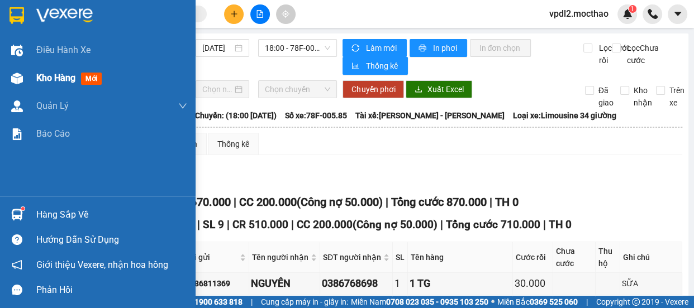
click at [56, 78] on span "Kho hàng" at bounding box center [55, 78] width 39 height 11
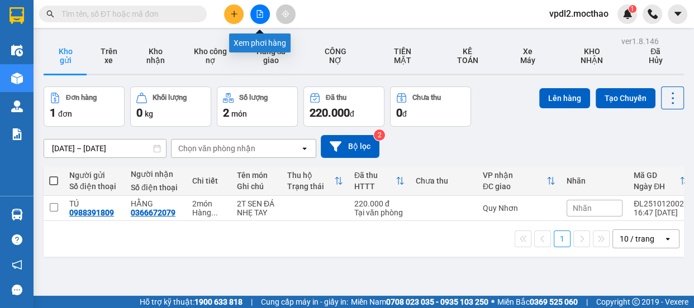
click at [261, 11] on icon "file-add" at bounding box center [260, 14] width 6 height 8
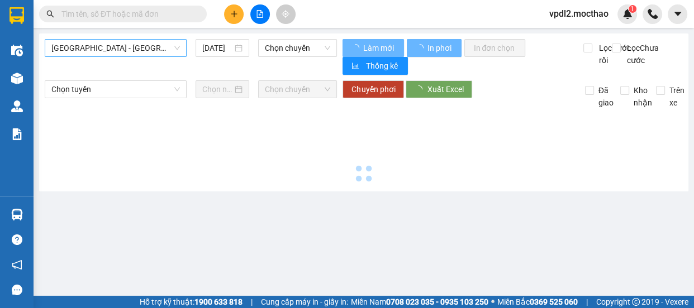
click at [133, 47] on span "[GEOGRAPHIC_DATA] - [GEOGRAPHIC_DATA]" at bounding box center [115, 48] width 128 height 17
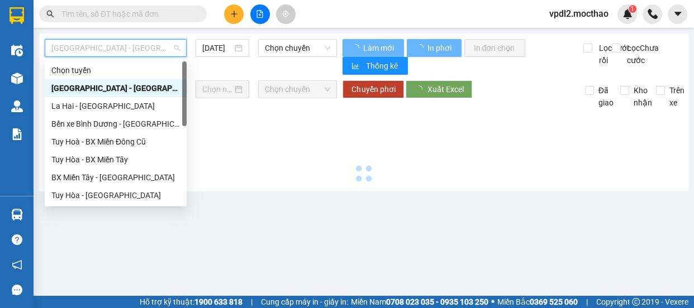
type input "[DATE]"
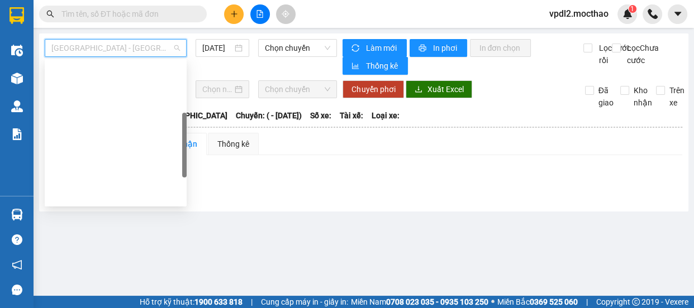
scroll to position [152, 0]
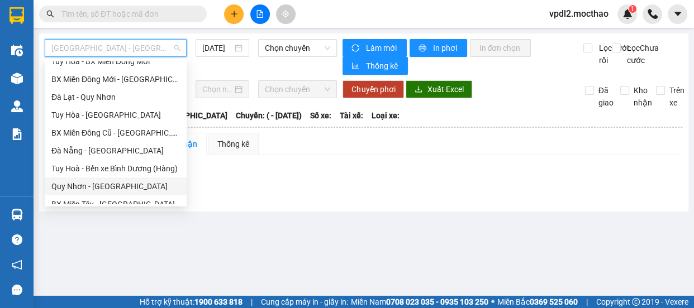
click at [101, 185] on div "Quy Nhơn - [GEOGRAPHIC_DATA]" at bounding box center [115, 186] width 128 height 12
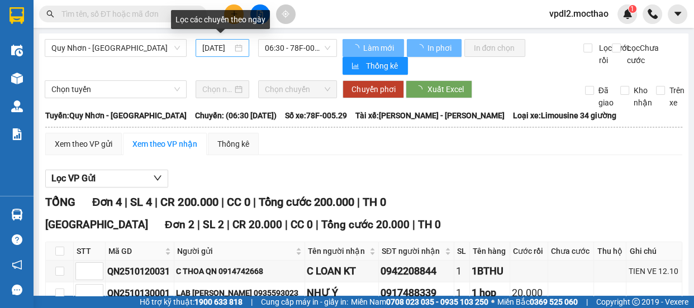
click at [241, 50] on div "[DATE]" at bounding box center [222, 48] width 54 height 18
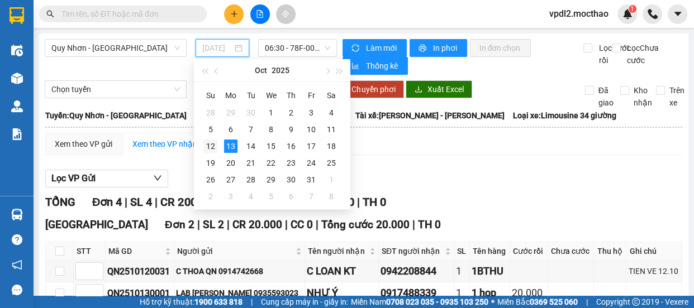
click at [208, 145] on div "12" at bounding box center [210, 146] width 13 height 13
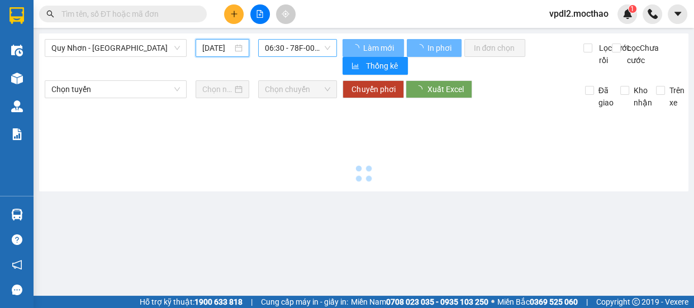
type input "[DATE]"
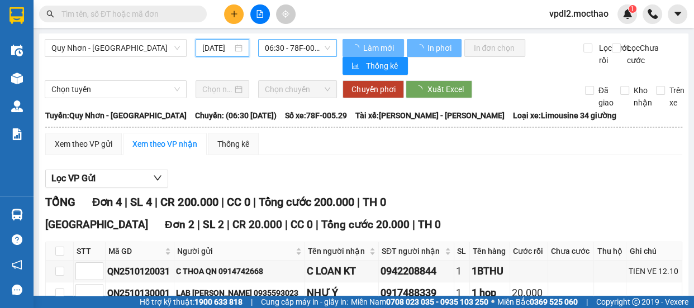
click at [290, 49] on span "06:30 - 78F-005.29" at bounding box center [297, 48] width 65 height 17
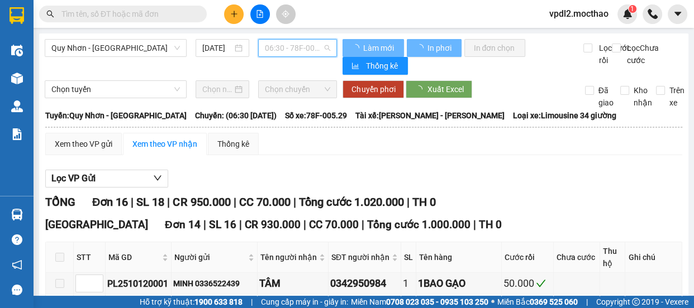
scroll to position [0, 0]
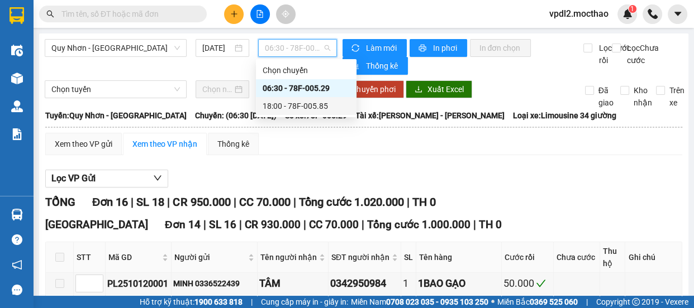
click at [300, 105] on div "18:00 - 78F-005.85" at bounding box center [305, 106] width 87 height 12
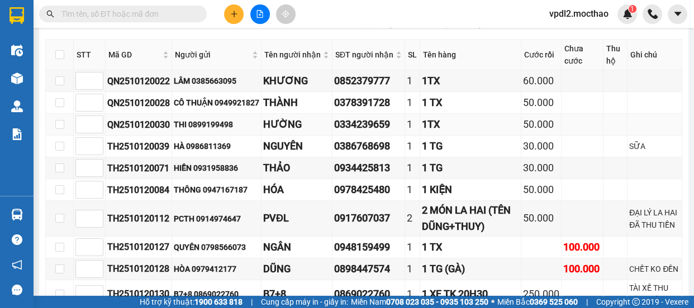
scroll to position [304, 0]
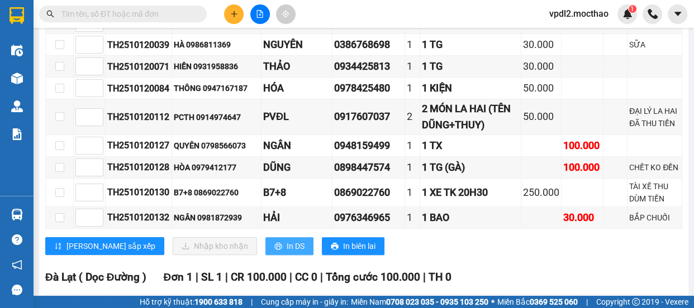
click at [286, 252] on span "In DS" at bounding box center [295, 246] width 18 height 12
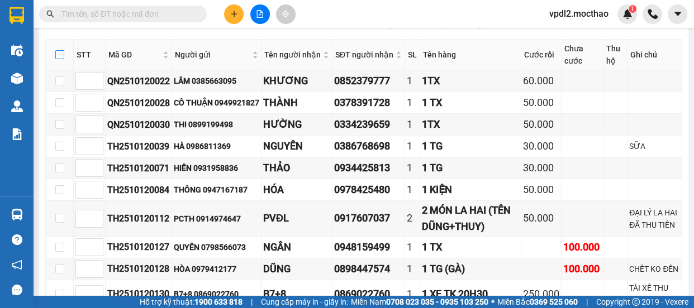
click at [58, 56] on input "checkbox" at bounding box center [59, 54] width 9 height 9
checkbox input "true"
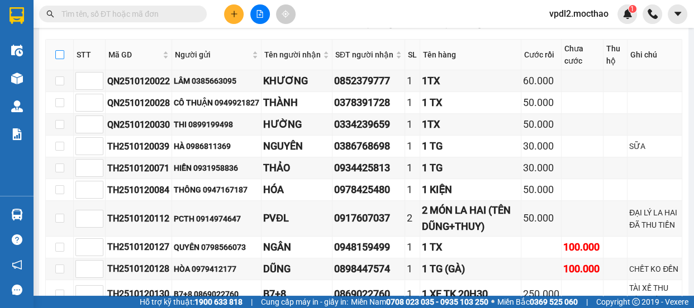
checkbox input "true"
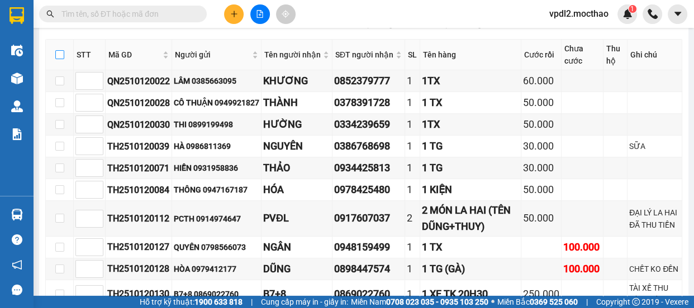
checkbox input "true"
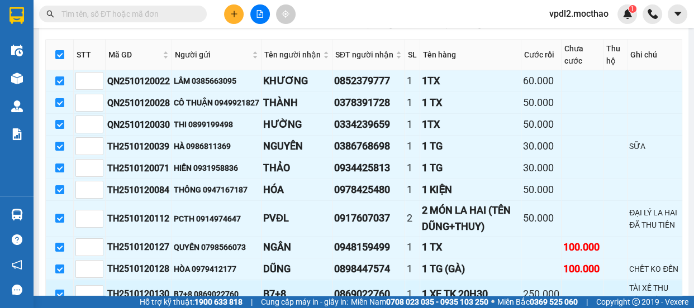
scroll to position [406, 0]
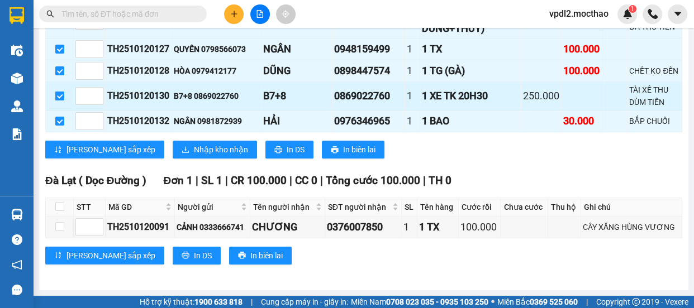
click at [58, 101] on input "checkbox" at bounding box center [59, 96] width 9 height 9
checkbox input "false"
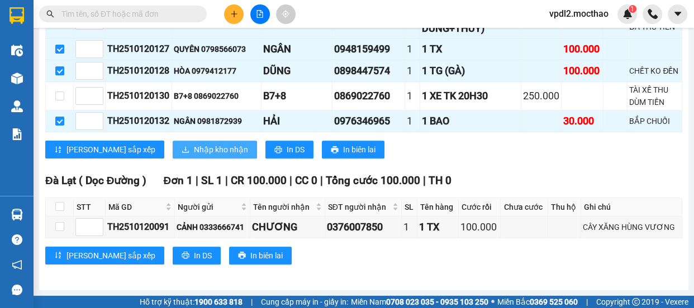
click at [194, 156] on span "Nhập kho nhận" at bounding box center [221, 150] width 54 height 12
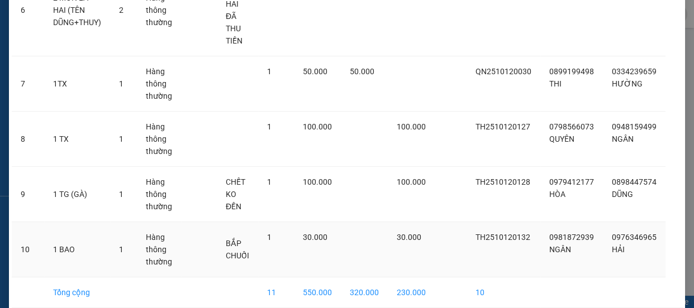
scroll to position [443, 0]
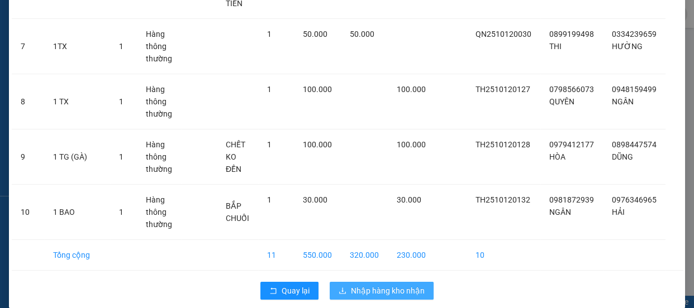
click at [391, 285] on span "Nhập hàng kho nhận" at bounding box center [388, 291] width 74 height 12
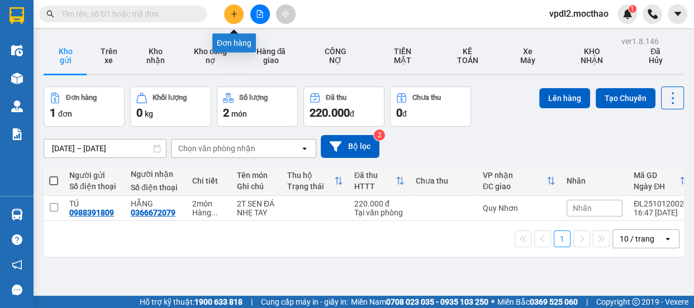
click at [234, 16] on icon "plus" at bounding box center [234, 14] width 8 height 8
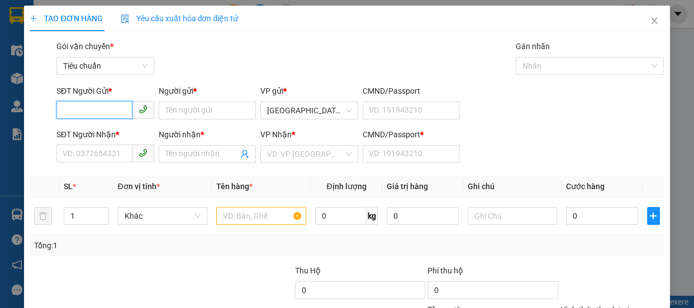
drag, startPoint x: 97, startPoint y: 112, endPoint x: 84, endPoint y: 121, distance: 16.0
click at [98, 112] on input "SĐT Người Gửi *" at bounding box center [94, 110] width 76 height 18
click at [94, 133] on div "0917607037 - PVĐL" at bounding box center [104, 133] width 83 height 12
type input "0917607037"
type input "PVĐL"
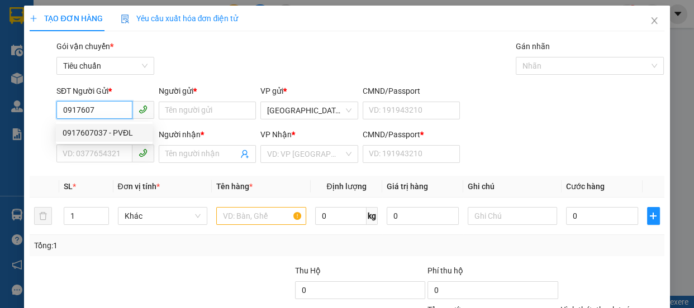
type input "0916564849"
type input "KẾ TOÁN"
type input "A"
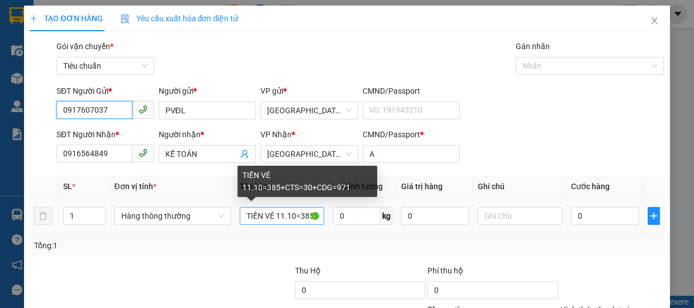
type input "0917607037"
drag, startPoint x: 319, startPoint y: 216, endPoint x: 238, endPoint y: 215, distance: 81.5
click at [240, 215] on input "TIỀN VÉ 11.10=385+CTS=30+CDG=971" at bounding box center [282, 216] width 84 height 18
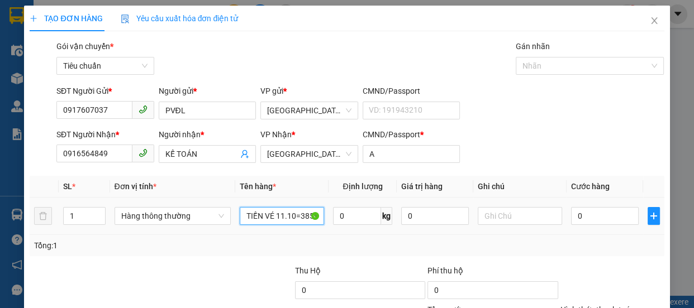
type input "TS=30+CDG=971"
drag, startPoint x: 305, startPoint y: 216, endPoint x: 224, endPoint y: 217, distance: 81.0
click at [224, 217] on tr "1 Hàng thông thường TS=30+CDG=971 0 kg 0 0" at bounding box center [347, 216] width 634 height 37
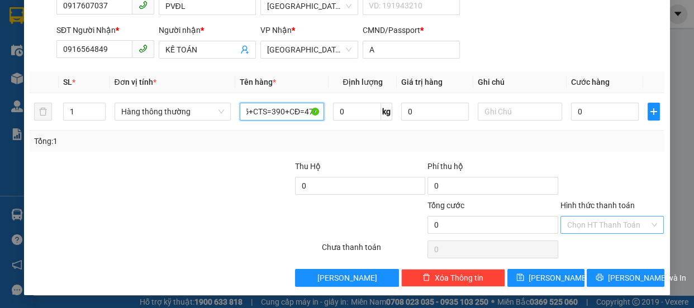
type input "TIỀN VÉ 12/10=1475+CTS=390+CĐ=470"
click at [595, 226] on input "Hình thức thanh toán" at bounding box center [608, 225] width 83 height 17
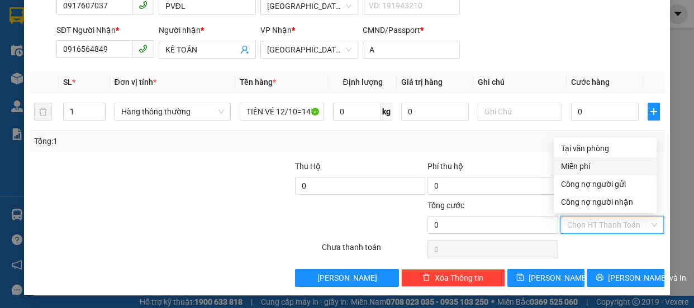
click at [578, 166] on div "Miễn phí" at bounding box center [604, 166] width 89 height 12
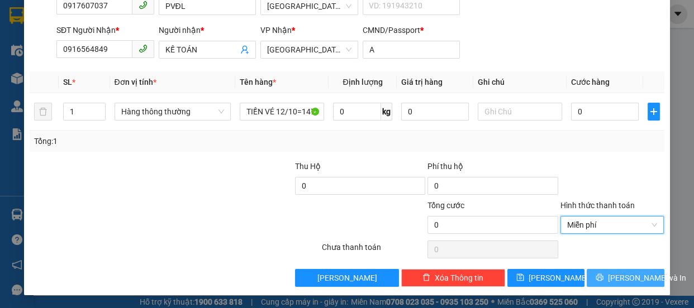
click at [623, 279] on span "[PERSON_NAME] và In" at bounding box center [647, 278] width 78 height 12
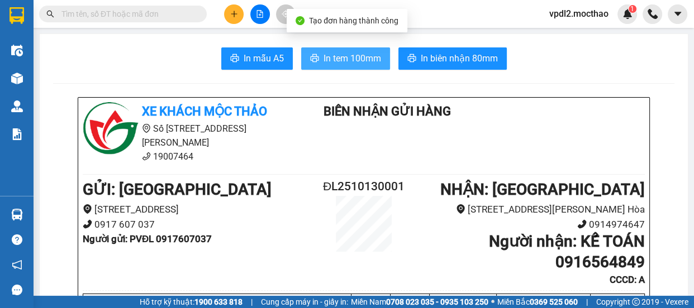
click at [369, 56] on span "In tem 100mm" at bounding box center [352, 58] width 58 height 14
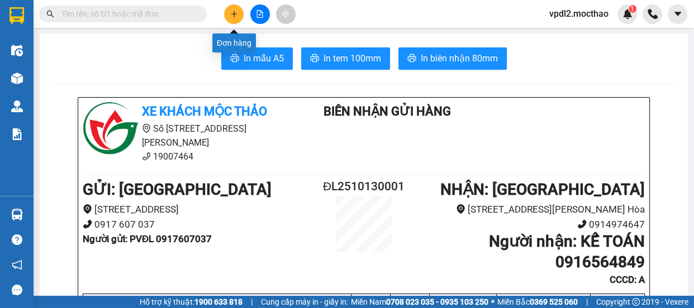
click at [235, 16] on icon "plus" at bounding box center [234, 14] width 8 height 8
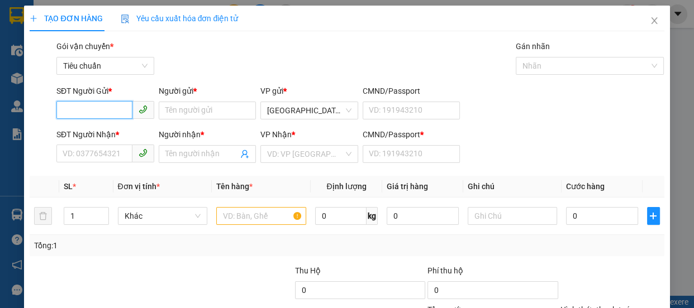
click at [118, 108] on input "SĐT Người Gửi *" at bounding box center [94, 110] width 76 height 18
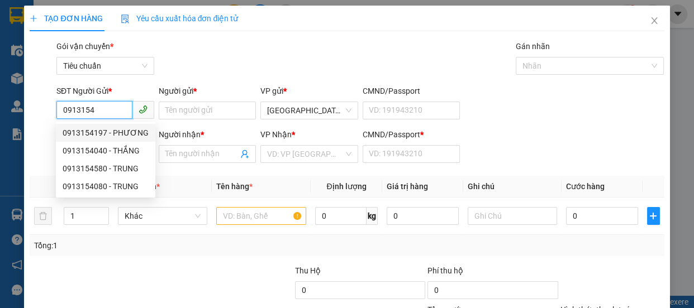
click at [89, 129] on div "0913154197 - PHƯƠNG" at bounding box center [106, 133] width 86 height 12
type input "0913154197"
type input "PHƯƠNG"
type input "0905708199"
type input "THỐNG"
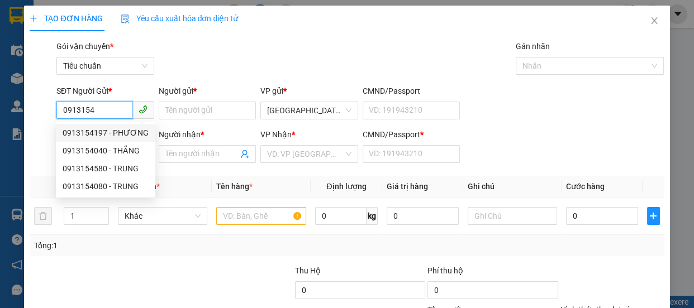
type input "A"
type input "100.000"
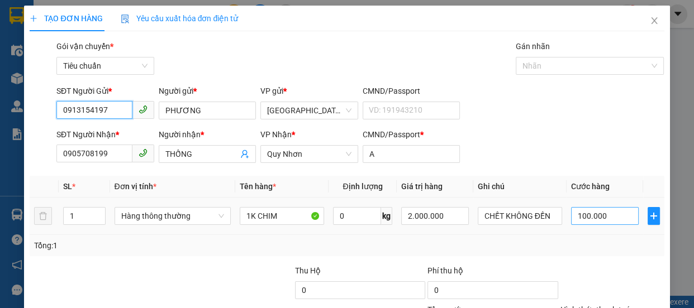
scroll to position [104, 0]
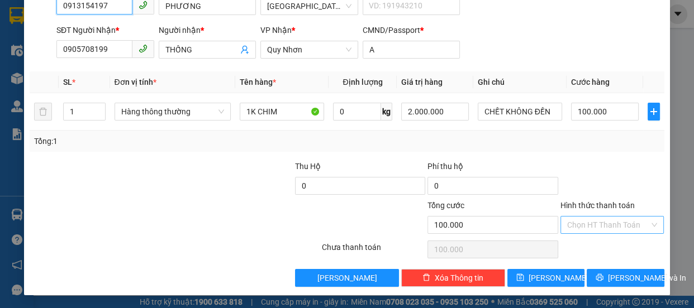
type input "0913154197"
click at [595, 224] on input "Hình thức thanh toán" at bounding box center [608, 225] width 83 height 17
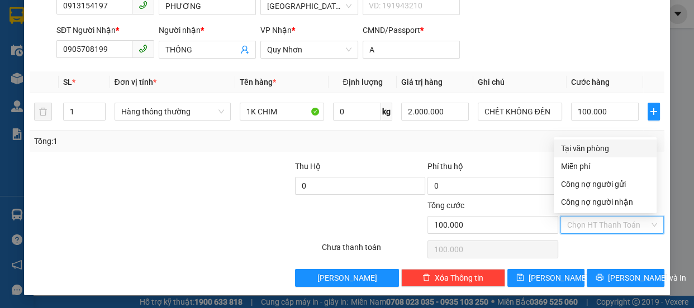
click at [594, 150] on div "Tại văn phòng" at bounding box center [604, 148] width 89 height 12
type input "0"
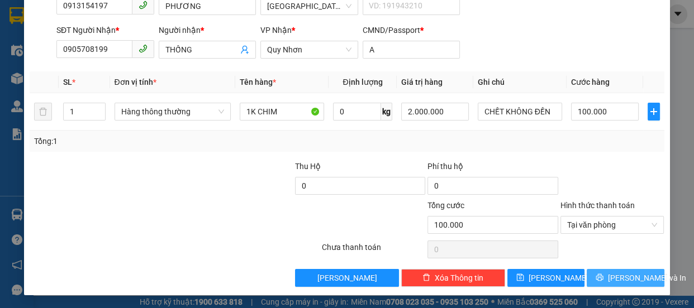
click at [603, 274] on icon "printer" at bounding box center [599, 278] width 8 height 8
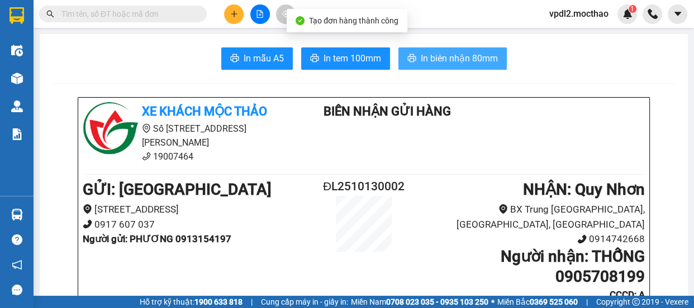
click at [477, 59] on span "In biên nhận 80mm" at bounding box center [458, 58] width 77 height 14
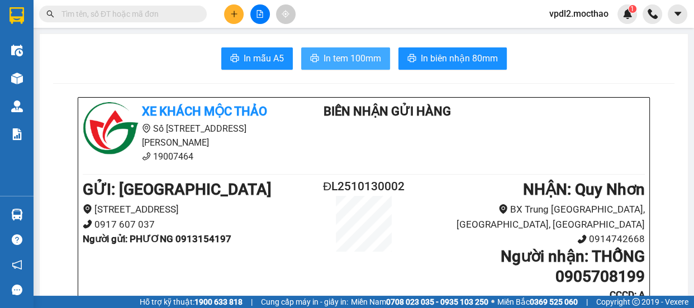
click at [333, 61] on span "In tem 100mm" at bounding box center [352, 58] width 58 height 14
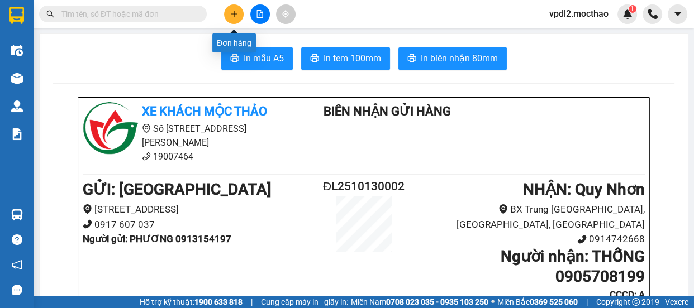
click at [237, 13] on icon "plus" at bounding box center [234, 14] width 8 height 8
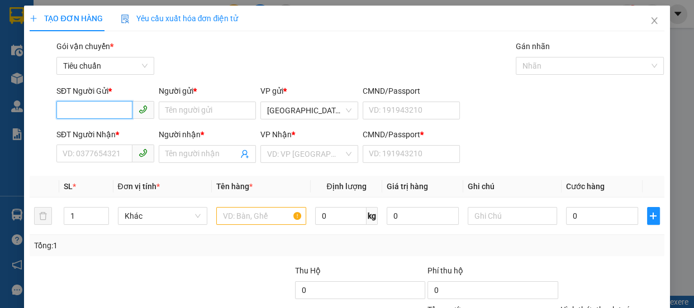
click at [101, 108] on input "SĐT Người Gửi *" at bounding box center [94, 110] width 76 height 18
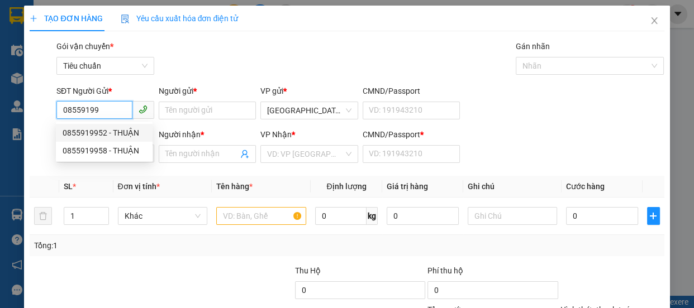
click at [97, 131] on div "0855919952 - THUẬN" at bounding box center [104, 133] width 83 height 12
type input "0855919952"
type input "THUẬN"
type input "0913431788"
type input "CHÚ SUNG"
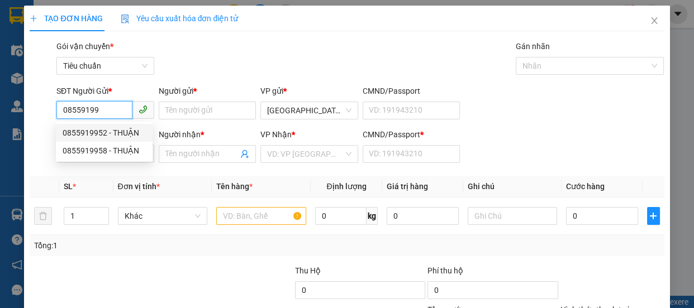
type input "0"
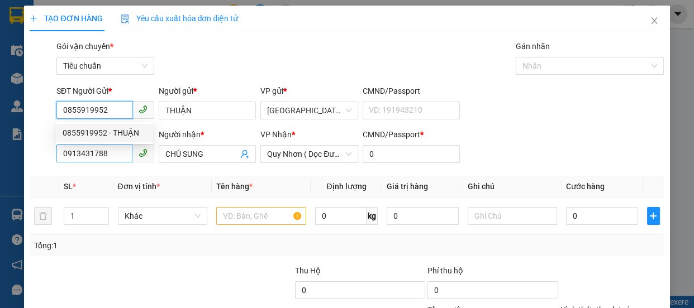
type input "250.000"
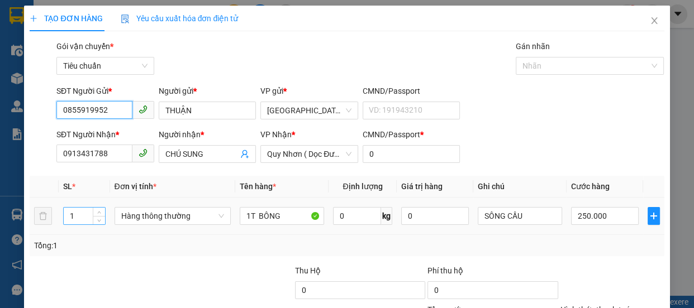
type input "0855919952"
drag, startPoint x: 83, startPoint y: 217, endPoint x: 89, endPoint y: 214, distance: 6.0
click at [85, 217] on input "1" at bounding box center [84, 216] width 41 height 17
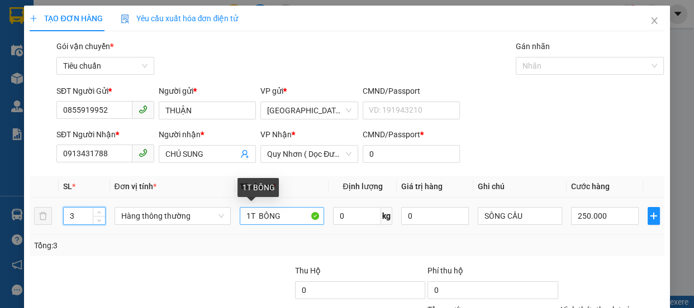
type input "3"
click at [250, 217] on input "1T BÔNG" at bounding box center [282, 216] width 84 height 18
type input "T BÔNG"
type input "0"
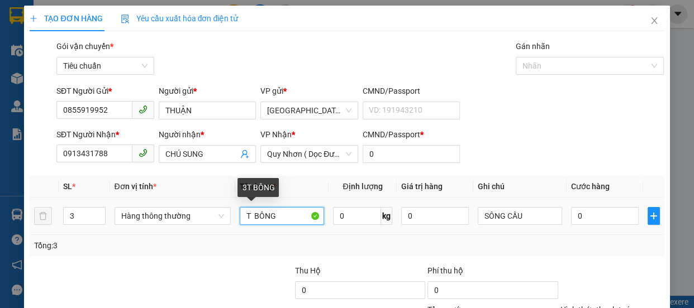
type input "3T BÔNG"
type input "0"
type input "3T BÔNG"
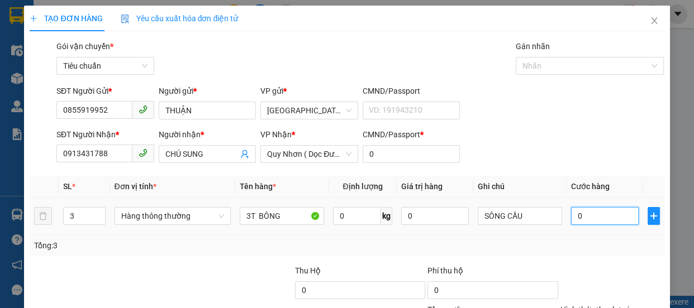
click at [577, 214] on input "0" at bounding box center [605, 216] width 68 height 18
type input "4"
type input "47"
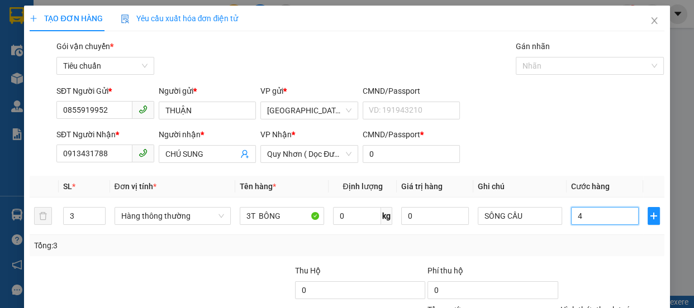
type input "47"
type input "470"
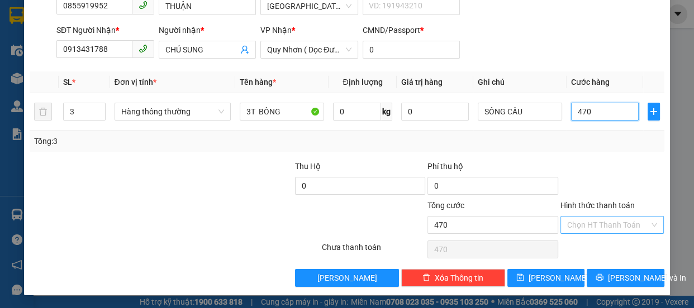
type input "470"
type input "470.000"
drag, startPoint x: 609, startPoint y: 225, endPoint x: 602, endPoint y: 204, distance: 21.7
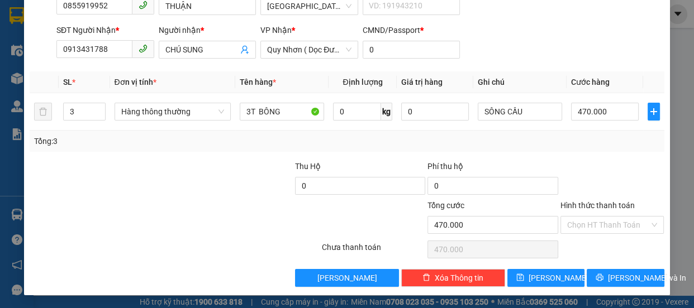
click at [608, 225] on input "Hình thức thanh toán" at bounding box center [608, 225] width 83 height 17
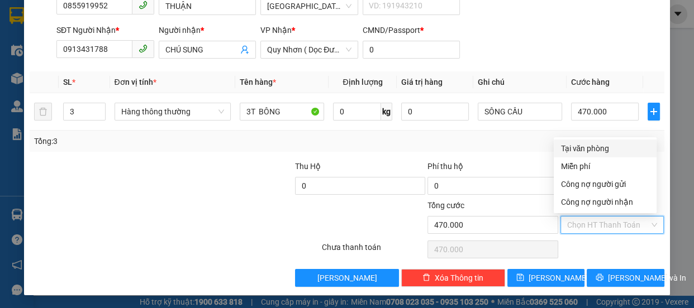
click at [595, 147] on div "Tại văn phòng" at bounding box center [604, 148] width 89 height 12
type input "0"
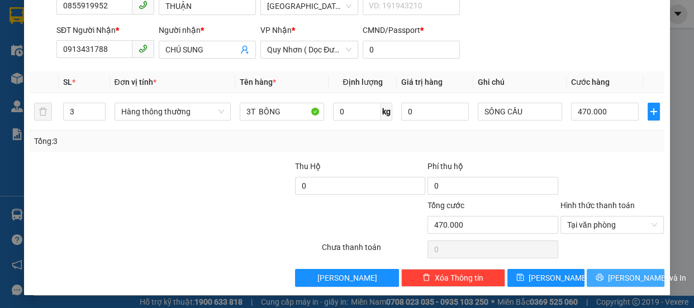
drag, startPoint x: 627, startPoint y: 273, endPoint x: 570, endPoint y: 211, distance: 84.2
click at [625, 272] on span "[PERSON_NAME] và In" at bounding box center [647, 278] width 78 height 12
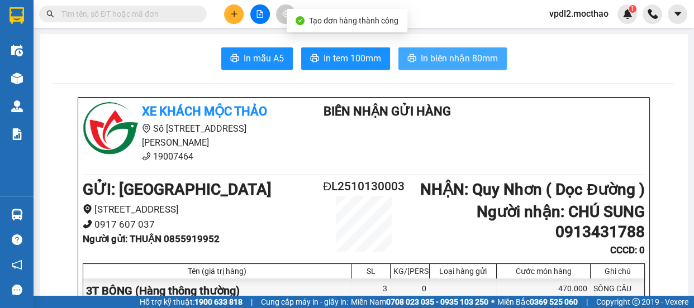
click at [465, 56] on span "In biên nhận 80mm" at bounding box center [458, 58] width 77 height 14
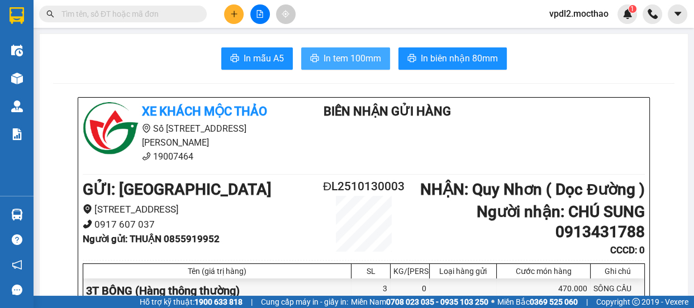
click at [351, 59] on span "In tem 100mm" at bounding box center [352, 58] width 58 height 14
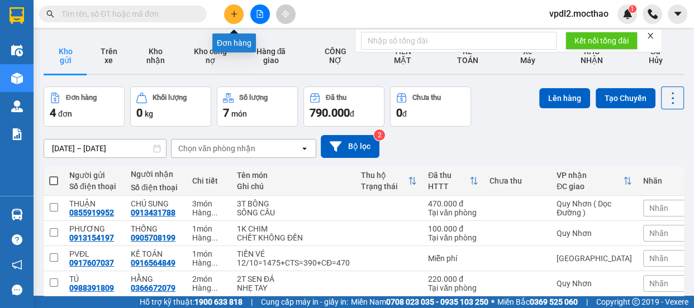
click at [235, 13] on icon "plus" at bounding box center [234, 14] width 8 height 8
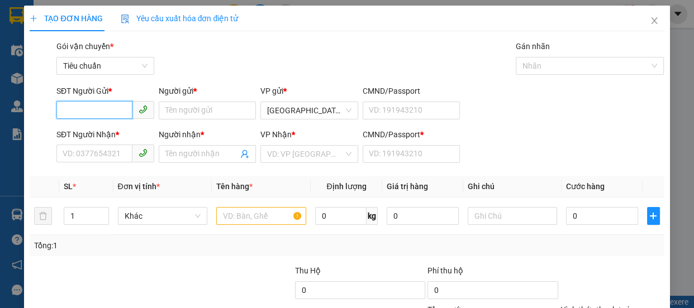
click at [103, 108] on input "SĐT Người Gửi *" at bounding box center [94, 110] width 76 height 18
type input "0964562045"
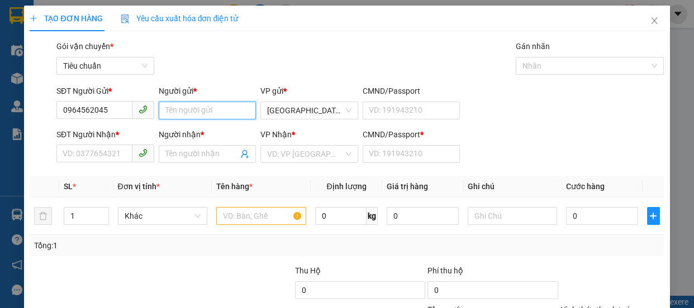
click at [212, 109] on input "Người gửi *" at bounding box center [208, 111] width 98 height 18
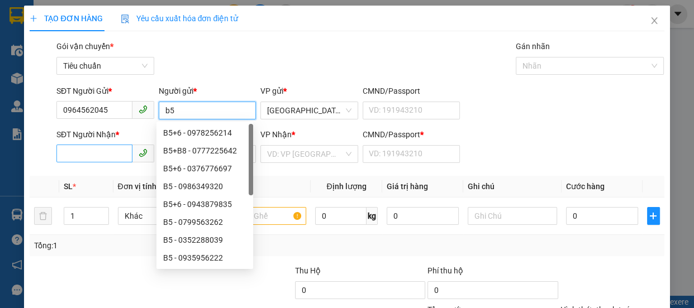
type input "b5"
click at [73, 155] on input "SĐT Người Nhận *" at bounding box center [94, 154] width 76 height 18
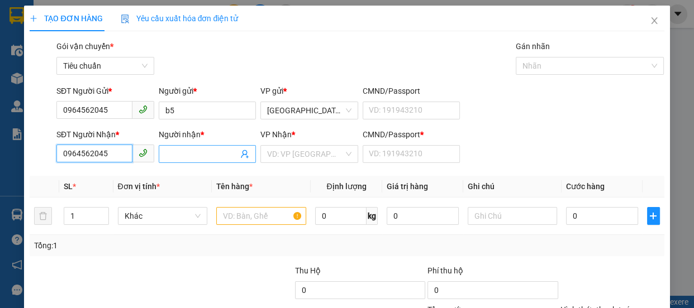
type input "0964562045"
click at [194, 151] on input "Người nhận *" at bounding box center [201, 154] width 73 height 12
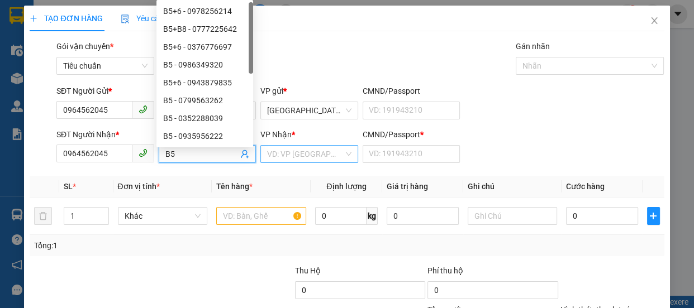
type input "B5"
click at [283, 155] on input "search" at bounding box center [305, 154] width 76 height 17
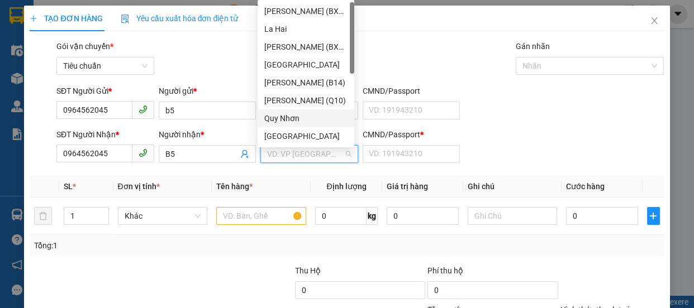
click at [283, 119] on div "Quy Nhơn" at bounding box center [305, 118] width 83 height 12
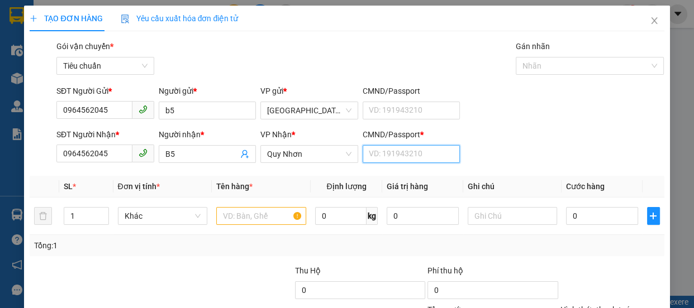
click at [390, 156] on input "CMND/Passport *" at bounding box center [411, 154] width 98 height 18
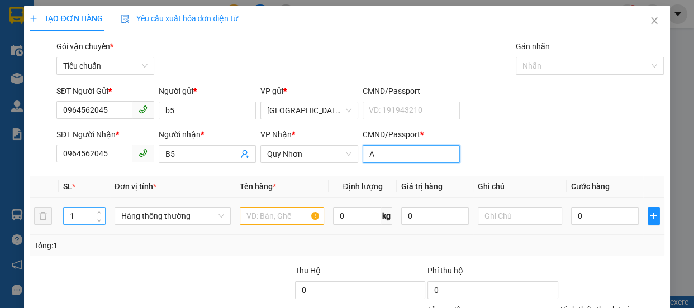
type input "A"
click at [82, 218] on input "1" at bounding box center [84, 216] width 41 height 17
type input "4"
click at [270, 216] on input "text" at bounding box center [282, 216] width 84 height 18
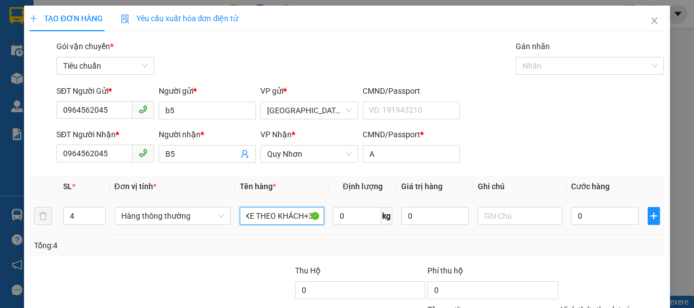
scroll to position [0, 7]
type input "1 XE THEO KHÁCH+3T"
click at [584, 214] on input "0" at bounding box center [605, 216] width 68 height 18
type input "4"
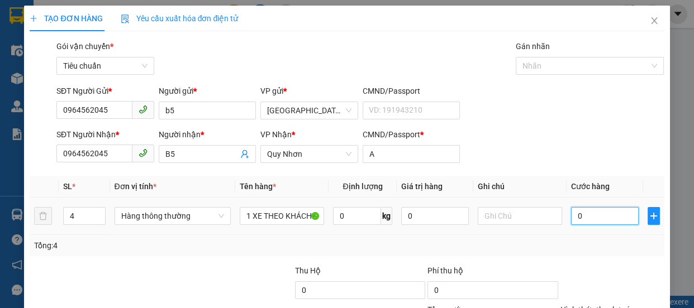
type input "4"
type input "45"
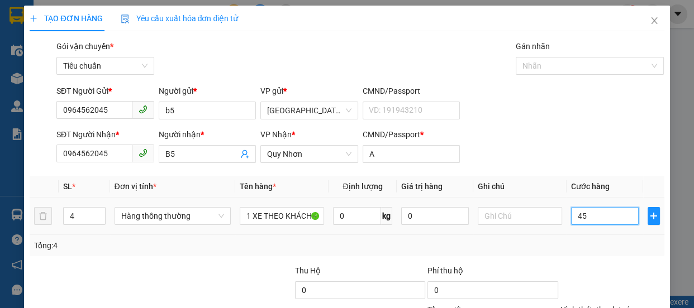
type input "450"
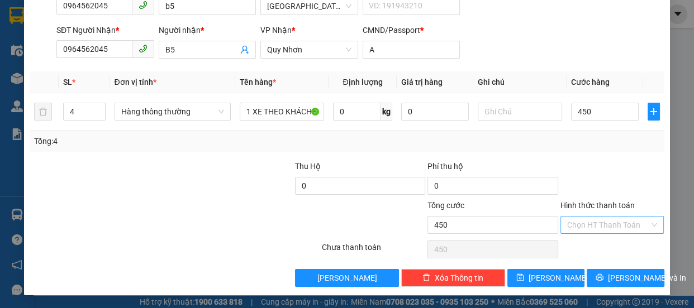
type input "450.000"
click at [603, 220] on input "Hình thức thanh toán" at bounding box center [608, 225] width 83 height 17
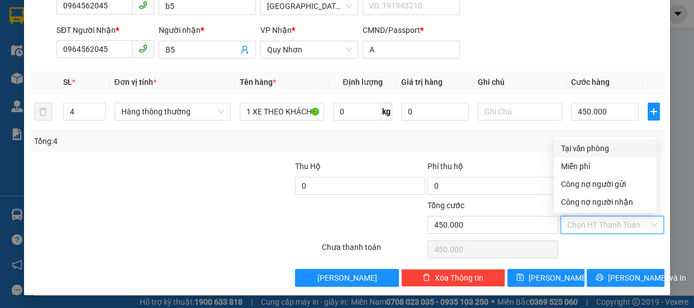
click at [587, 140] on div "Tại văn phòng" at bounding box center [604, 149] width 103 height 18
type input "0"
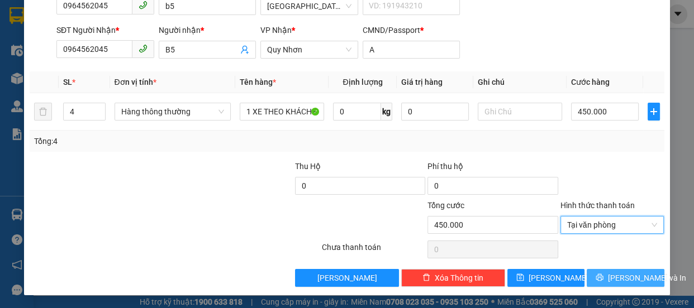
click at [620, 278] on span "[PERSON_NAME] và In" at bounding box center [647, 278] width 78 height 12
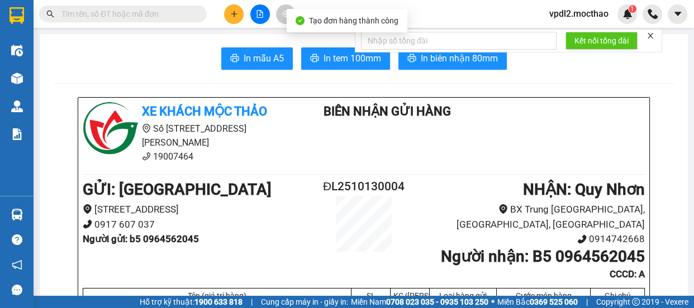
click at [650, 37] on icon "close" at bounding box center [650, 36] width 6 height 6
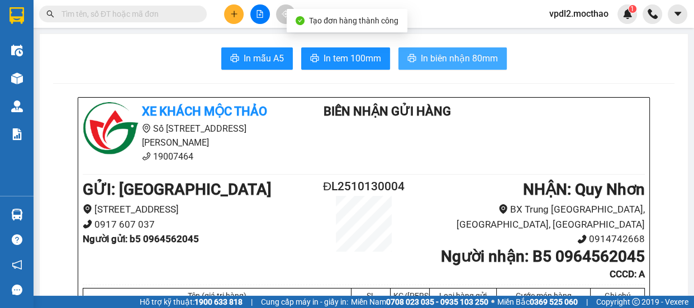
click at [474, 55] on span "In biên nhận 80mm" at bounding box center [458, 58] width 77 height 14
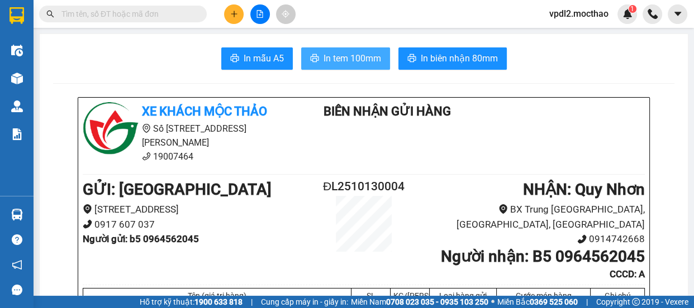
click at [351, 58] on span "In tem 100mm" at bounding box center [352, 58] width 58 height 14
click at [237, 12] on icon "plus" at bounding box center [234, 14] width 8 height 8
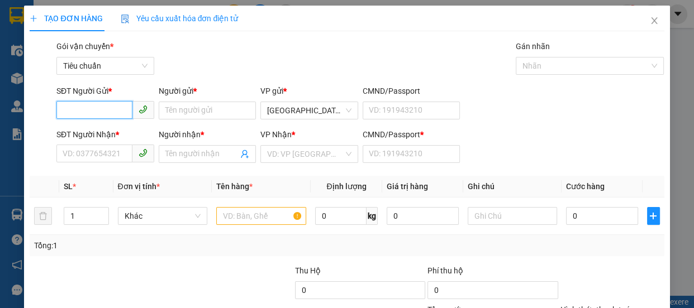
drag, startPoint x: 100, startPoint y: 112, endPoint x: 108, endPoint y: 112, distance: 7.8
click at [108, 112] on input "SĐT Người Gửi *" at bounding box center [94, 110] width 76 height 18
type input "0348063374"
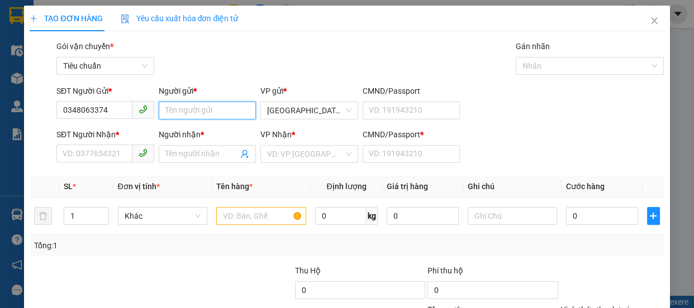
click at [220, 105] on input "Người gửi *" at bounding box center [208, 111] width 98 height 18
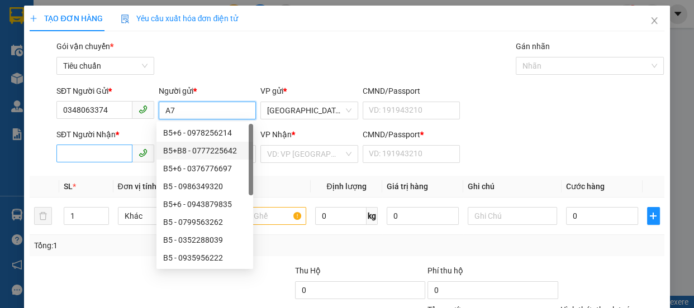
type input "A7"
click at [86, 154] on input "SĐT Người Nhận *" at bounding box center [94, 154] width 76 height 18
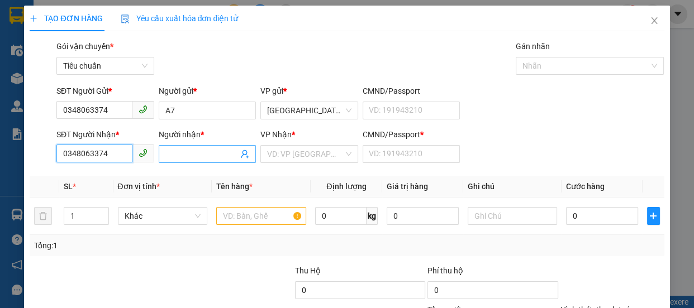
type input "0348063374"
click at [184, 155] on input "Người nhận *" at bounding box center [201, 154] width 73 height 12
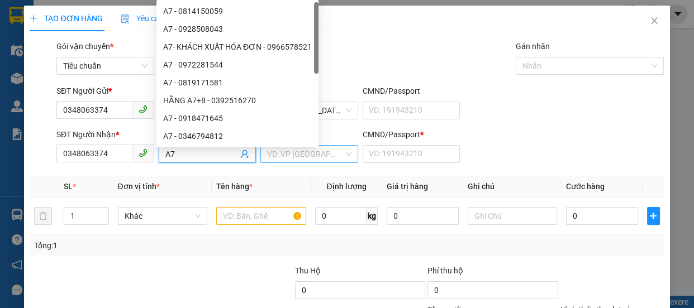
type input "A7"
click at [280, 160] on input "search" at bounding box center [305, 154] width 76 height 17
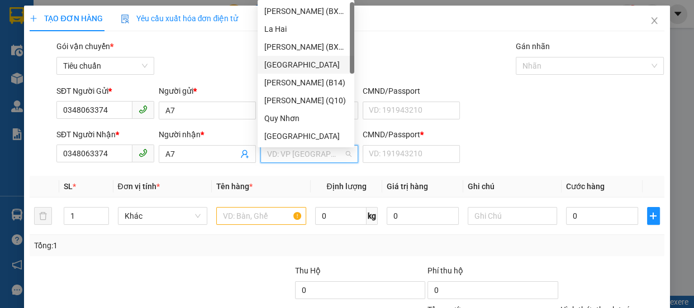
click at [277, 66] on div "[GEOGRAPHIC_DATA]" at bounding box center [305, 65] width 83 height 12
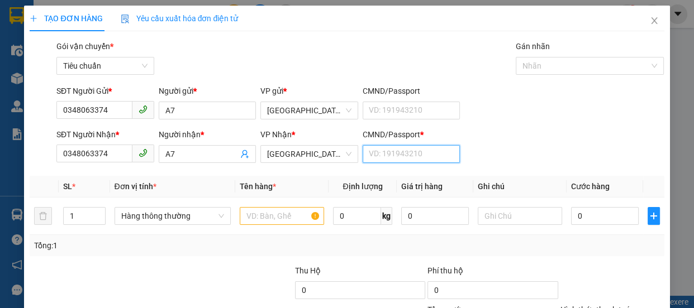
click at [387, 153] on input "CMND/Passport *" at bounding box center [411, 154] width 98 height 18
type input "A"
drag, startPoint x: 258, startPoint y: 219, endPoint x: 238, endPoint y: 216, distance: 19.8
click at [259, 219] on input "text" at bounding box center [282, 216] width 84 height 18
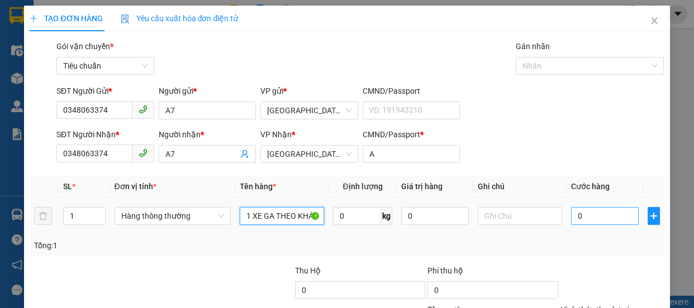
type input "1 XE GA THEO KHÁCH"
click at [589, 216] on input "0" at bounding box center [605, 216] width 68 height 18
type input "3"
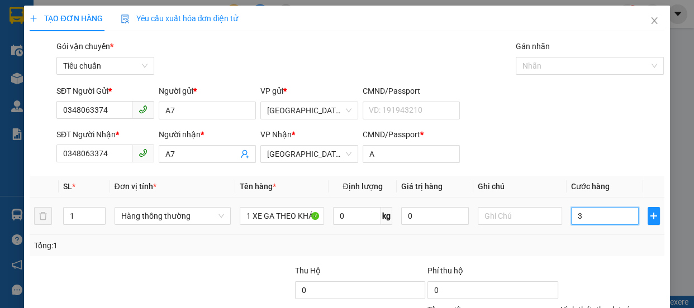
type input "30"
type input "300"
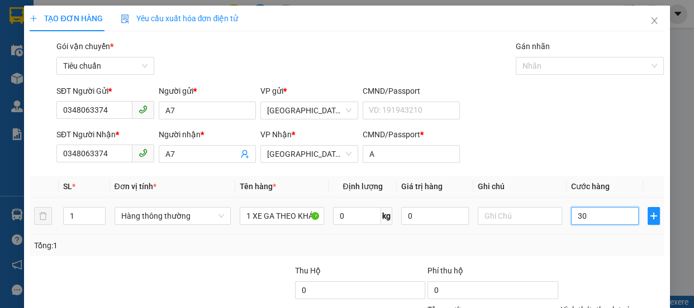
type input "300"
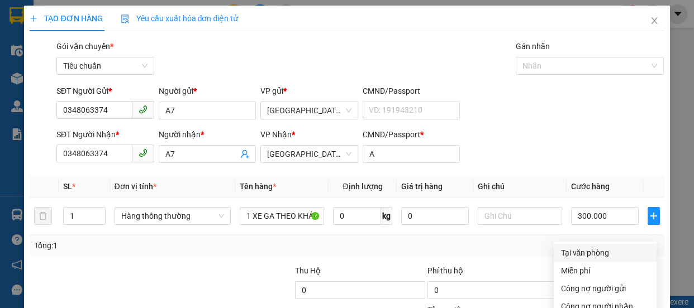
click at [600, 247] on div "Tại văn phòng" at bounding box center [604, 253] width 89 height 12
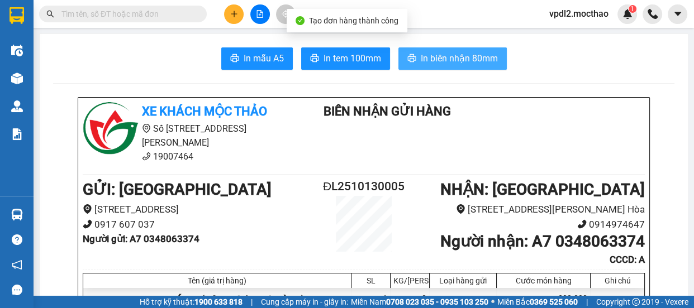
click at [438, 56] on span "In biên nhận 80mm" at bounding box center [458, 58] width 77 height 14
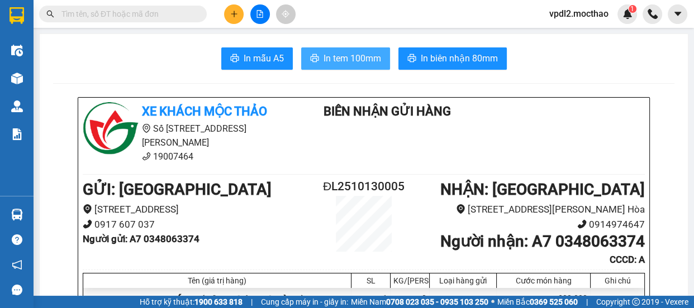
click at [366, 59] on span "In tem 100mm" at bounding box center [352, 58] width 58 height 14
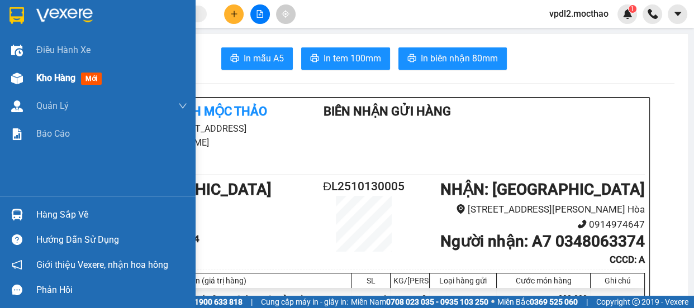
click at [48, 78] on span "Kho hàng" at bounding box center [55, 78] width 39 height 11
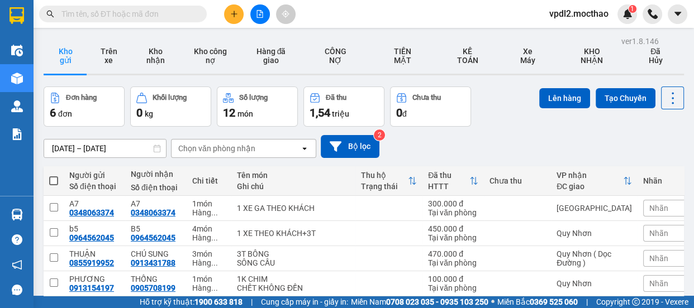
click at [53, 176] on span at bounding box center [53, 180] width 9 height 9
click at [54, 175] on input "checkbox" at bounding box center [54, 175] width 0 height 0
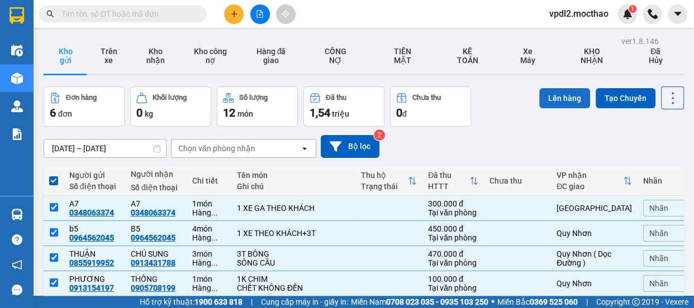
click at [556, 94] on button "Lên hàng" at bounding box center [564, 98] width 51 height 20
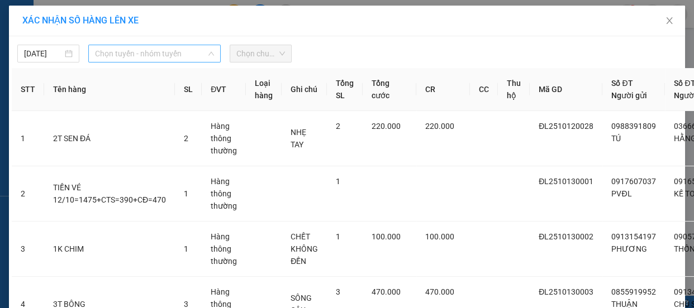
click at [127, 54] on span "Chọn tuyến - nhóm tuyến" at bounding box center [154, 53] width 119 height 17
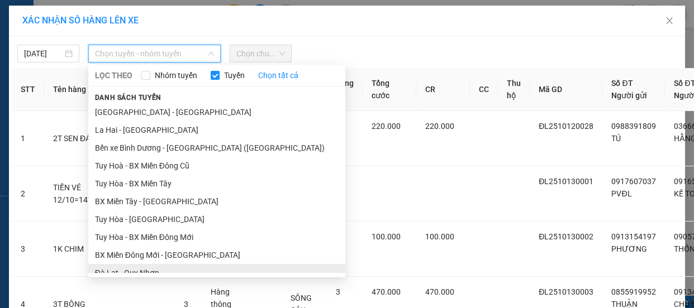
click at [136, 264] on li "Đà Lạt - Quy Nhơn" at bounding box center [216, 273] width 257 height 18
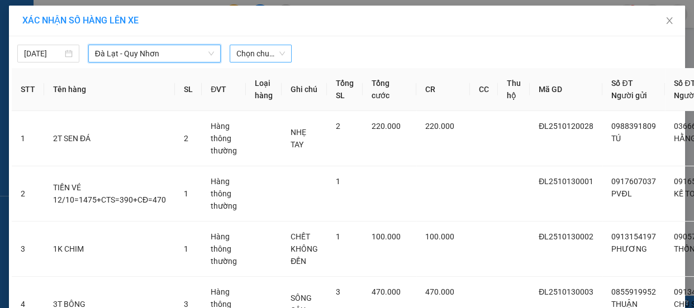
click at [260, 52] on span "Chọn chuyến" at bounding box center [260, 53] width 49 height 17
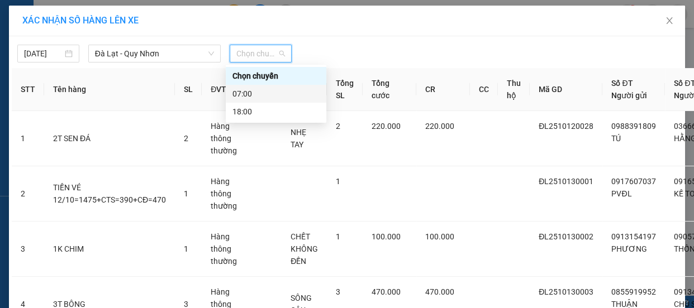
click at [231, 94] on div "07:00" at bounding box center [276, 94] width 101 height 18
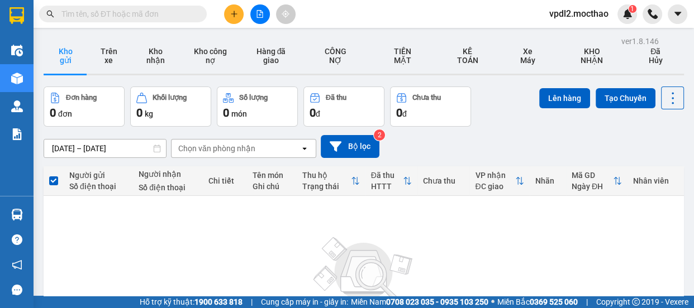
click at [262, 13] on icon "file-add" at bounding box center [260, 14] width 8 height 8
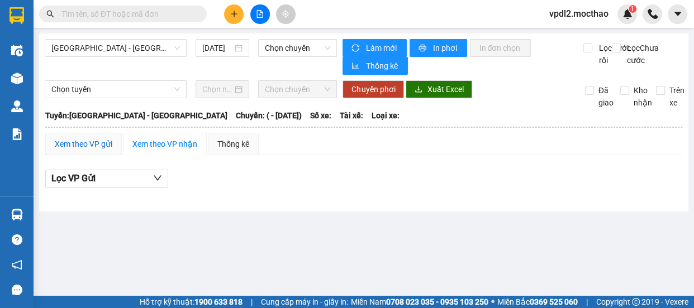
click at [94, 144] on div "Xem theo VP gửi" at bounding box center [84, 144] width 58 height 12
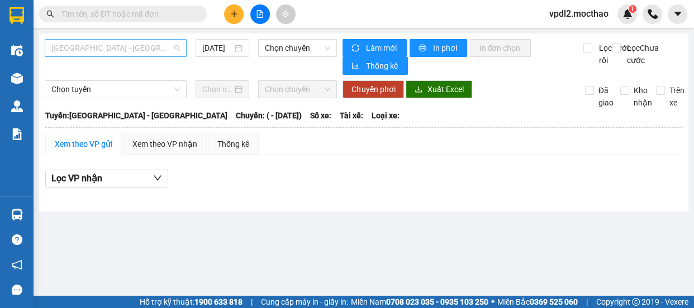
click at [140, 45] on span "[GEOGRAPHIC_DATA] - [GEOGRAPHIC_DATA]" at bounding box center [115, 48] width 128 height 17
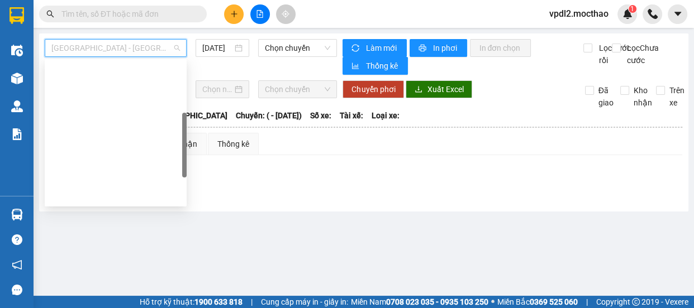
click at [102, 243] on div "Đà Lạt - Quy Nhơn" at bounding box center [115, 249] width 128 height 12
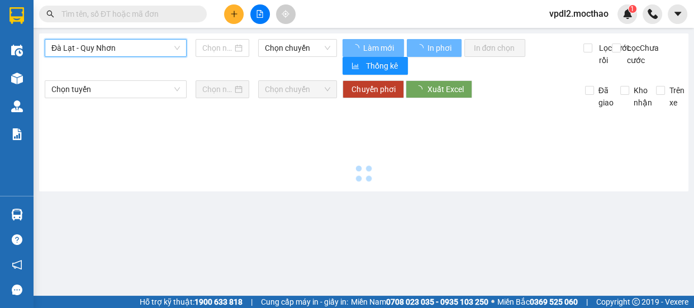
type input "[DATE]"
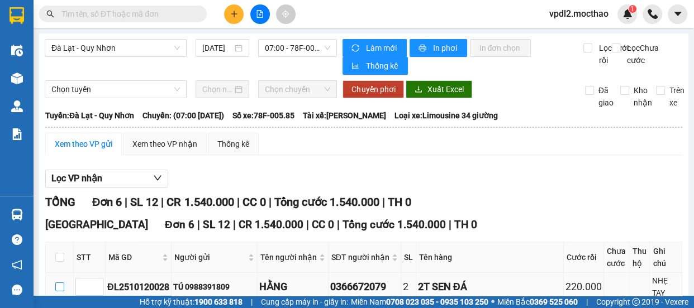
click at [55, 283] on input "checkbox" at bounding box center [59, 287] width 9 height 9
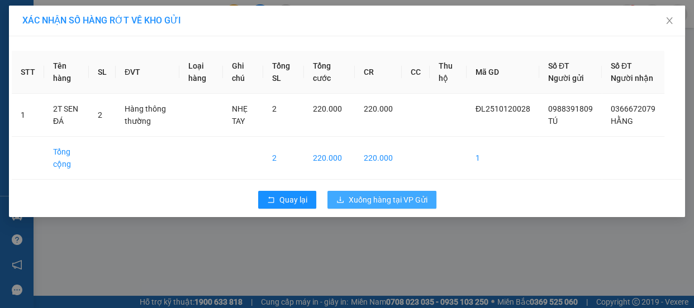
click at [386, 206] on span "Xuống hàng tại VP Gửi" at bounding box center [387, 200] width 79 height 12
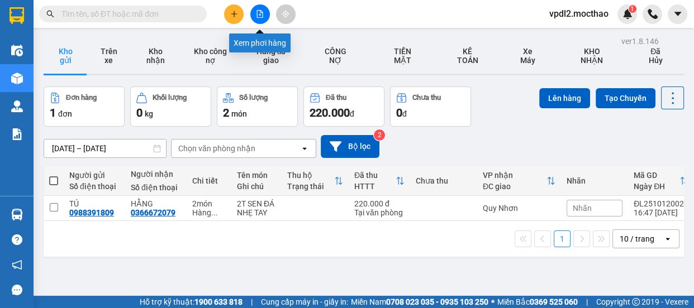
click at [260, 13] on icon "file-add" at bounding box center [260, 14] width 8 height 8
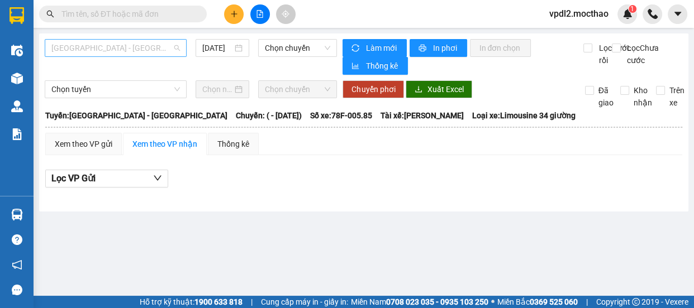
click at [106, 46] on span "[GEOGRAPHIC_DATA] - [GEOGRAPHIC_DATA]" at bounding box center [115, 48] width 128 height 17
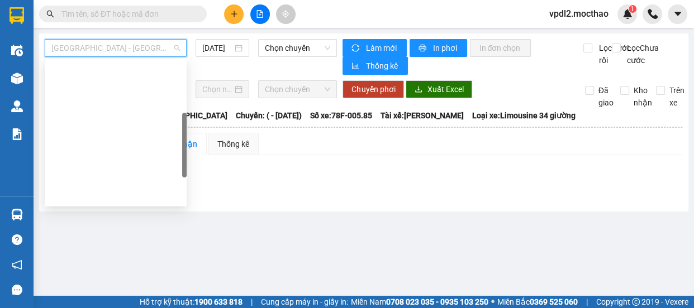
click at [95, 243] on div "Đà Lạt - Quy Nhơn" at bounding box center [115, 249] width 128 height 12
type input "[DATE]"
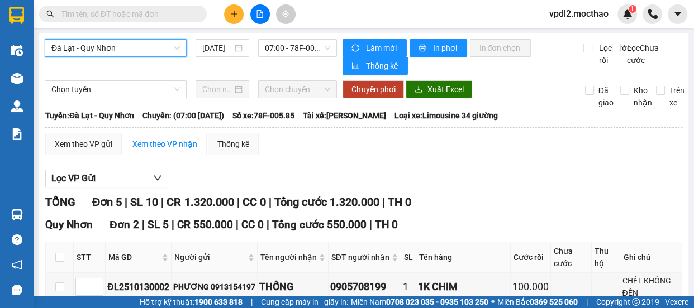
click at [235, 12] on icon "plus" at bounding box center [234, 14] width 8 height 8
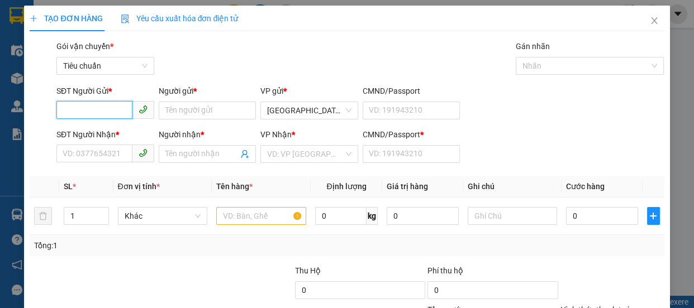
drag, startPoint x: 106, startPoint y: 109, endPoint x: 117, endPoint y: 106, distance: 11.7
click at [112, 109] on input "SĐT Người Gửi *" at bounding box center [94, 110] width 76 height 18
click at [83, 130] on div "0839711040 - LONG" at bounding box center [104, 133] width 83 height 12
type input "0839711040"
type input "LONG"
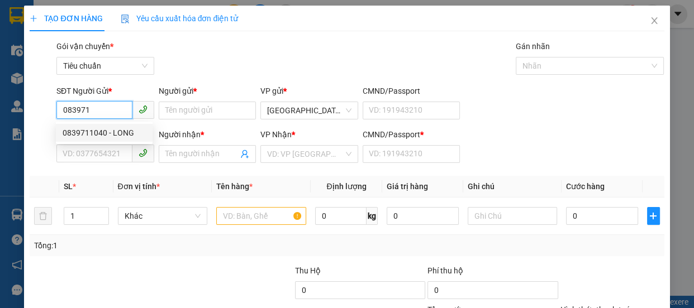
type input "0333528385"
type input "DIỆU"
type input "0"
type input "100.000"
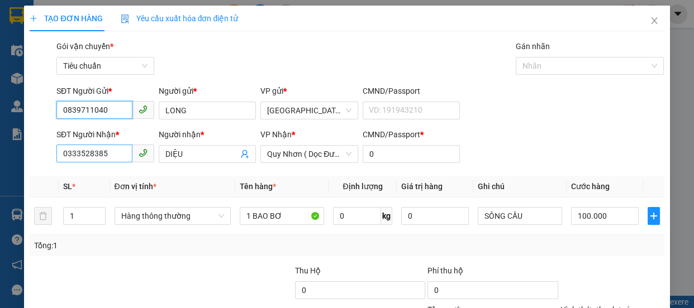
type input "0839711040"
click at [117, 154] on input "0333528385" at bounding box center [94, 154] width 76 height 18
type input "0"
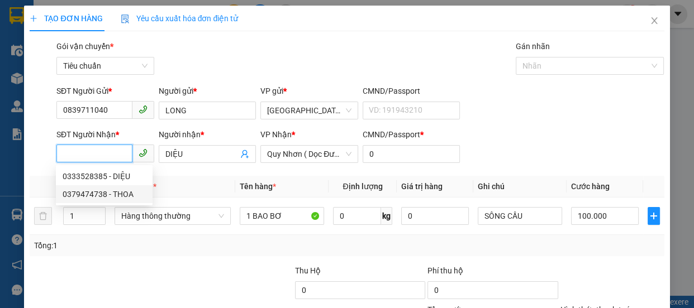
click at [84, 192] on div "0379474738 - THOA" at bounding box center [104, 194] width 83 height 12
type input "0379474738"
type input "THOA"
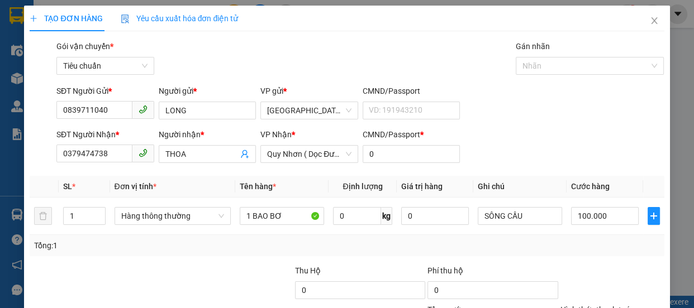
click at [601, 247] on div "Tại văn phòng" at bounding box center [604, 253] width 89 height 12
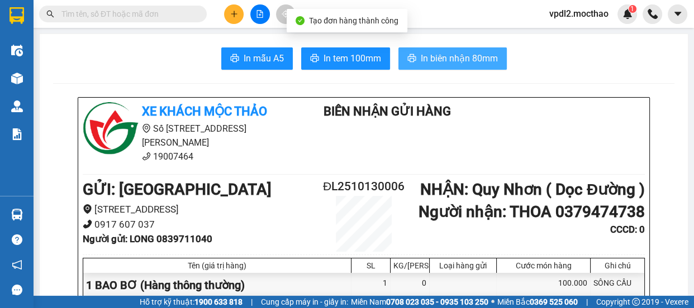
click at [436, 55] on span "In biên nhận 80mm" at bounding box center [458, 58] width 77 height 14
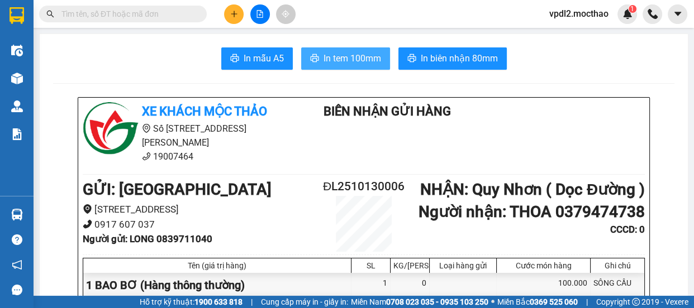
click at [329, 56] on span "In tem 100mm" at bounding box center [352, 58] width 58 height 14
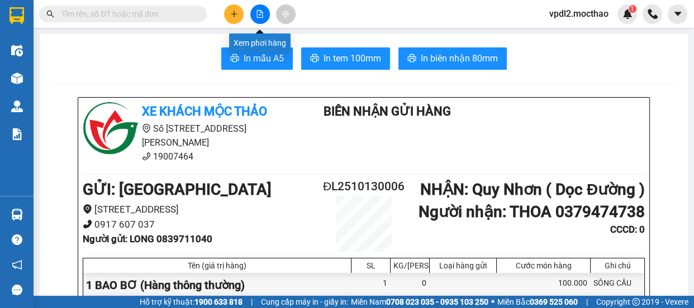
click at [265, 11] on button at bounding box center [260, 14] width 20 height 20
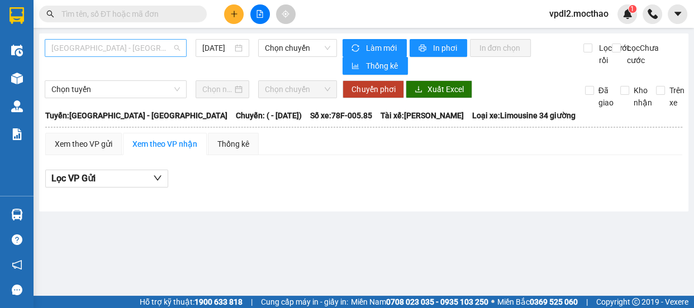
click at [141, 50] on span "[GEOGRAPHIC_DATA] - [GEOGRAPHIC_DATA]" at bounding box center [115, 48] width 128 height 17
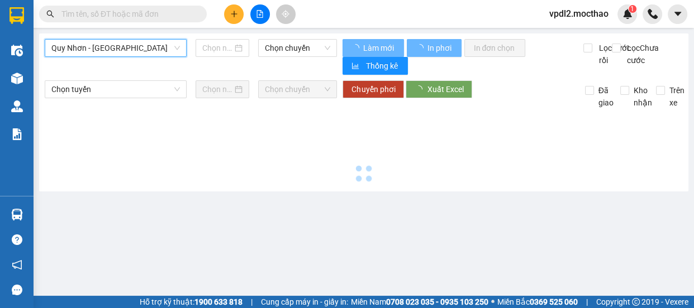
type input "[DATE]"
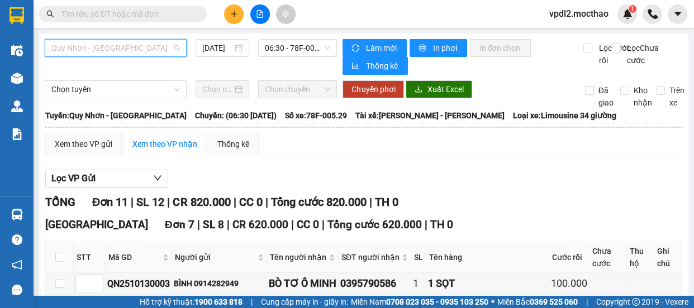
click at [133, 46] on span "Quy Nhơn - [GEOGRAPHIC_DATA]" at bounding box center [115, 48] width 128 height 17
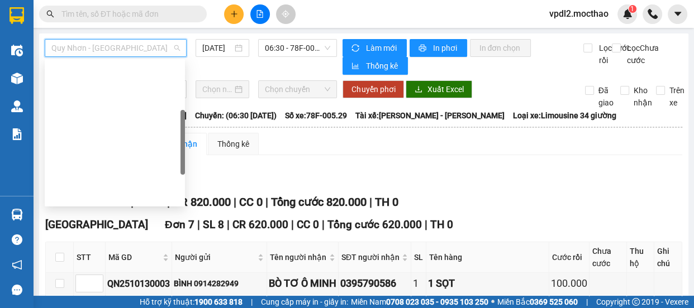
click at [112, 243] on div "Đà Lạt - Quy Nhơn" at bounding box center [114, 249] width 127 height 12
type input "[DATE]"
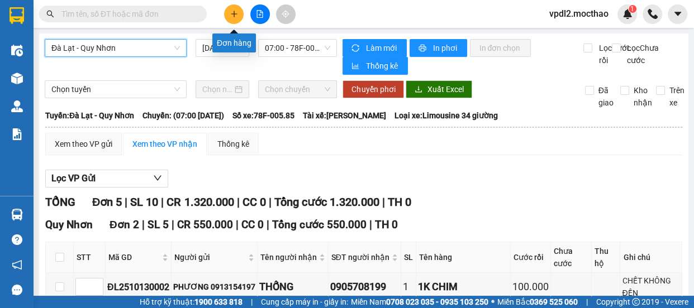
click at [232, 11] on icon "plus" at bounding box center [234, 14] width 8 height 8
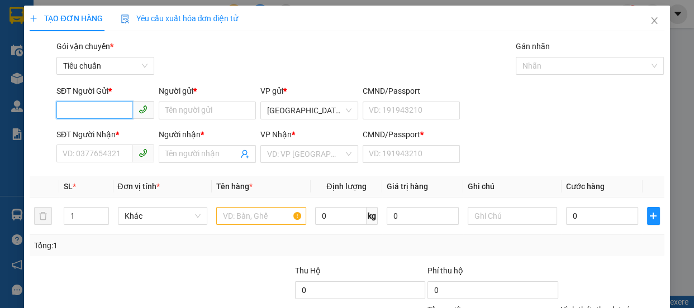
click at [80, 108] on input "SĐT Người Gửi *" at bounding box center [94, 110] width 76 height 18
click at [87, 132] on div "0964740849 - HOÀI" at bounding box center [104, 133] width 83 height 12
type input "0964740849"
type input "HOÀI"
type input "0702524682"
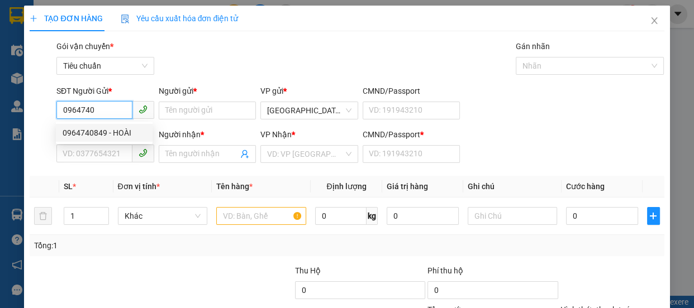
type input "TRÂM"
type input "0"
type input "40.000"
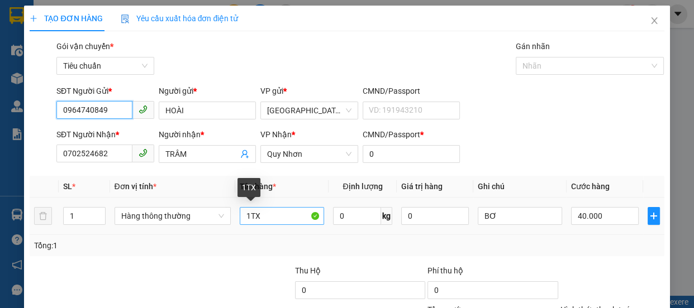
type input "0964740849"
click at [269, 217] on input "1TX" at bounding box center [282, 216] width 84 height 18
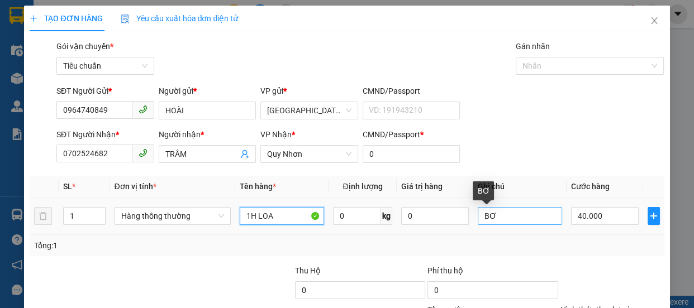
type input "1H LOA"
click at [500, 217] on input "BƠ" at bounding box center [519, 216] width 84 height 18
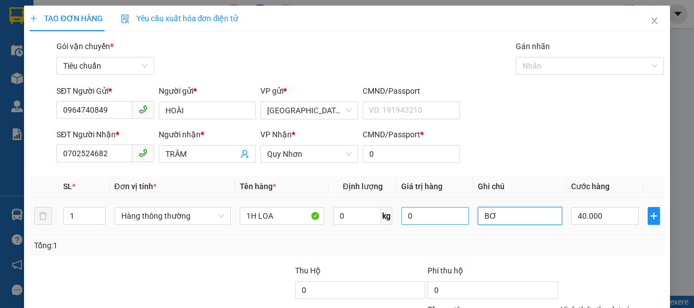
type input "B"
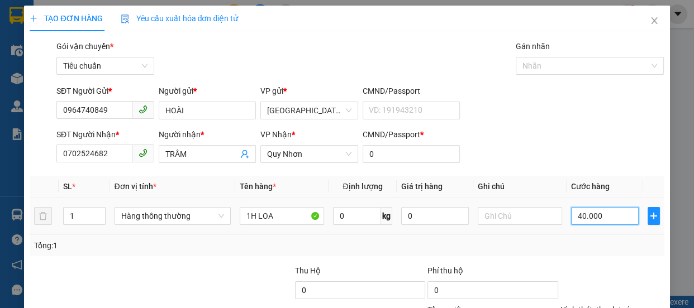
click at [597, 222] on input "40.000" at bounding box center [605, 216] width 68 height 18
type input "3"
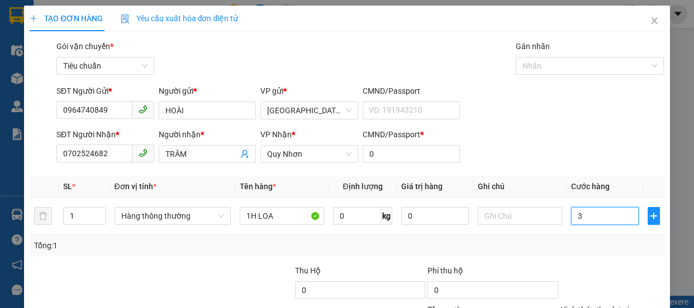
type input "30"
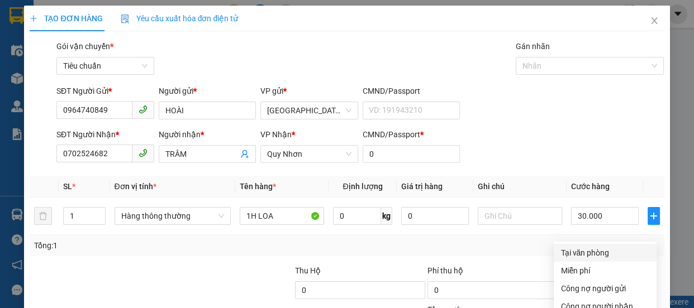
click at [596, 247] on div "Tại văn phòng" at bounding box center [604, 253] width 89 height 12
drag, startPoint x: 623, startPoint y: 279, endPoint x: 609, endPoint y: 288, distance: 17.3
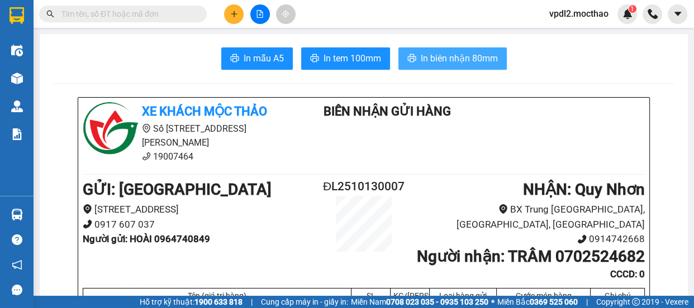
click at [470, 59] on span "In biên nhận 80mm" at bounding box center [458, 58] width 77 height 14
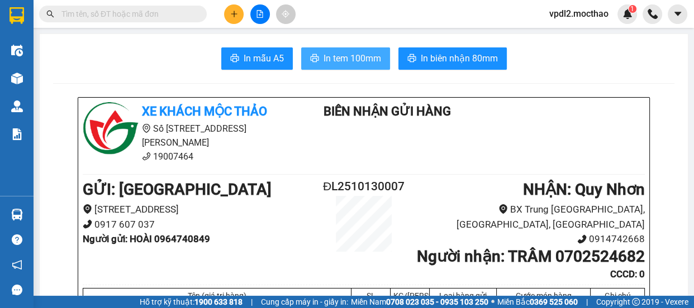
click at [358, 63] on span "In tem 100mm" at bounding box center [352, 58] width 58 height 14
